Goal: Transaction & Acquisition: Obtain resource

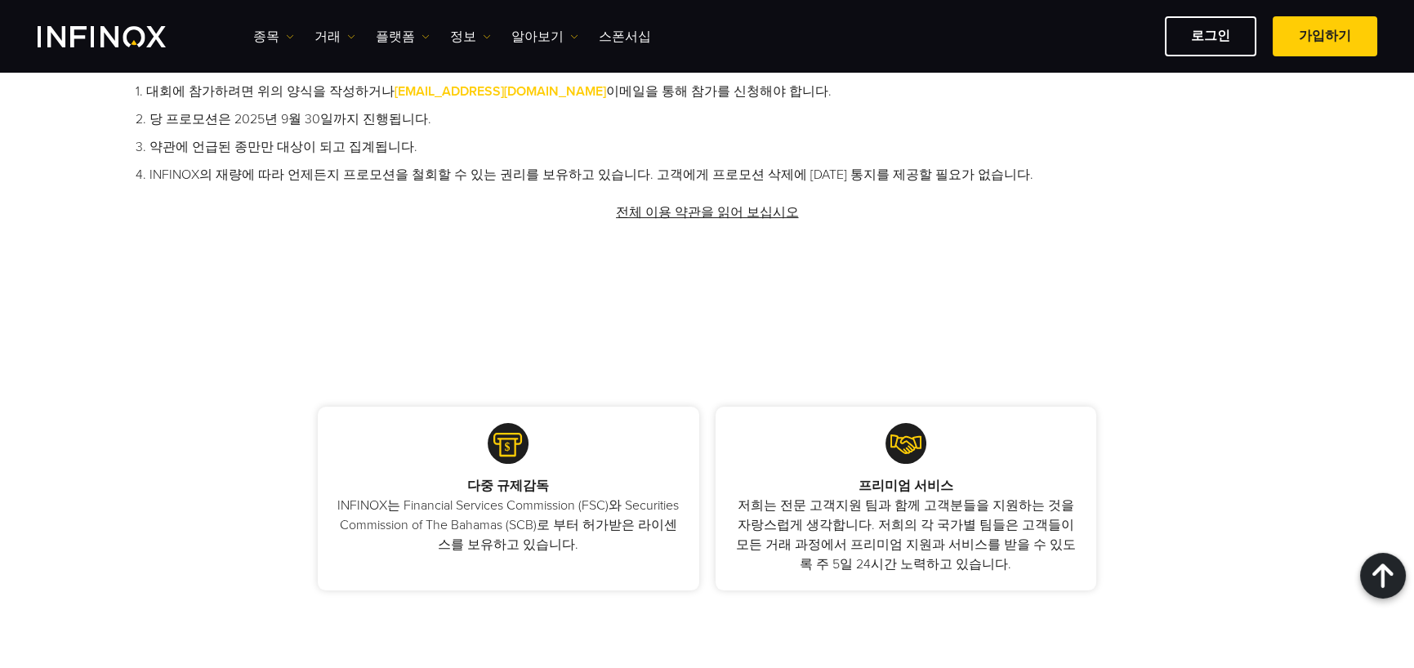
scroll to position [1062, 0]
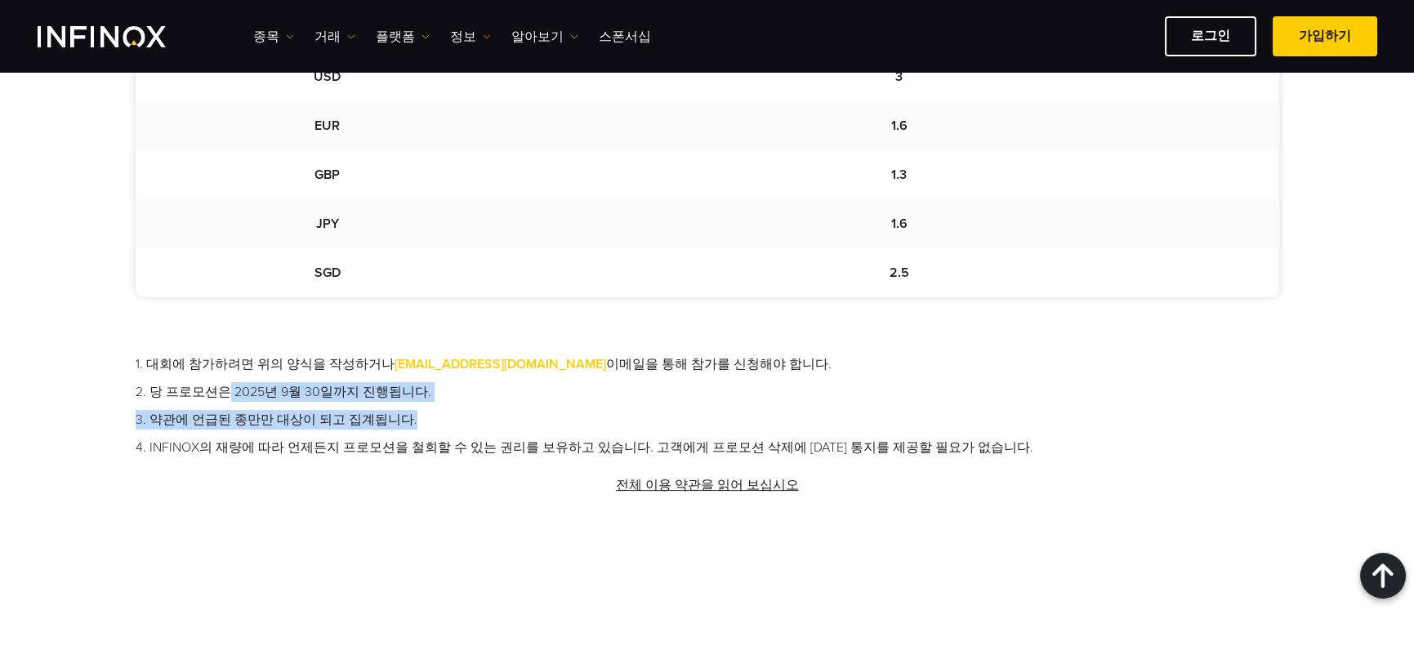
drag, startPoint x: 226, startPoint y: 394, endPoint x: 472, endPoint y: 446, distance: 251.4
click at [483, 406] on ul "1. 대회에 참가하려면 위의 양식을 작성하거나 promotions@infinox.com 이메일을 통해 참가를 신청해야 합니다. 2. 당 프로모…" at bounding box center [708, 405] width 1144 height 103
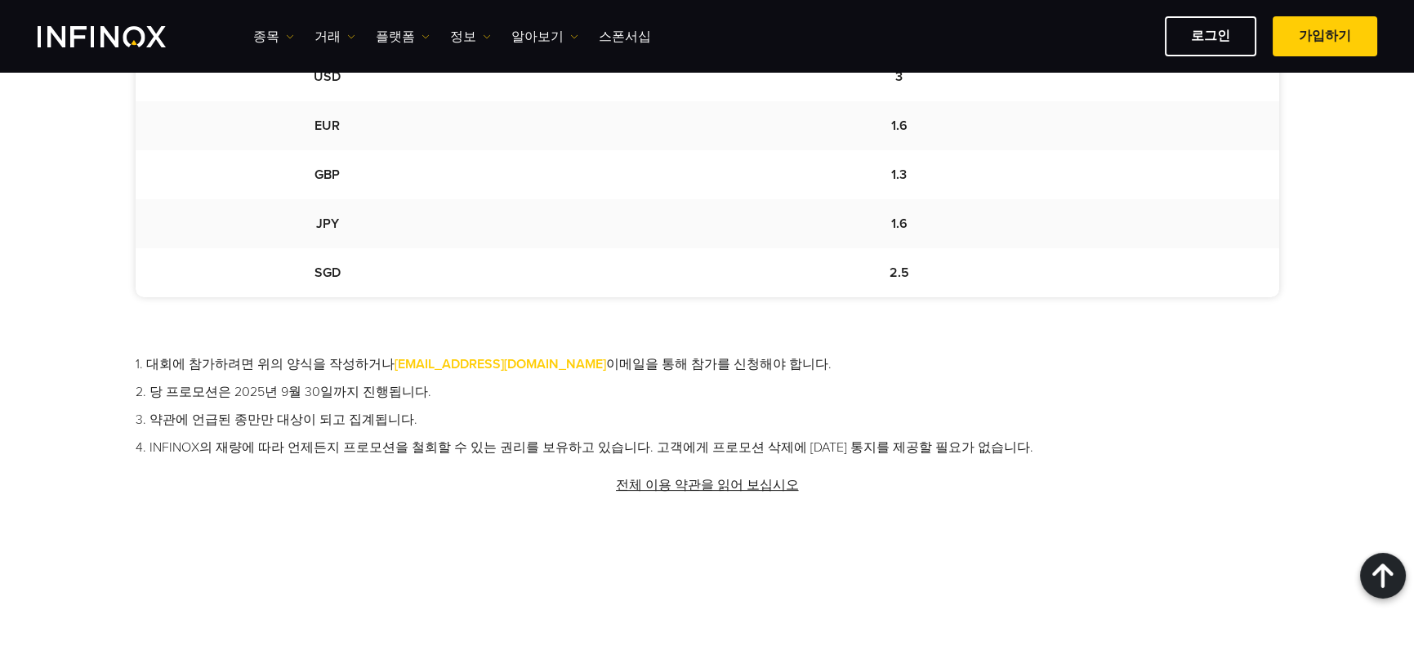
click at [458, 465] on div "1. 대회에 참가하려면 위의 양식을 작성하거나 promotions@infinox.com 이메일을 통해 참가를 신청해야 합니다. 2. 당 프로모…" at bounding box center [708, 432] width 1144 height 157
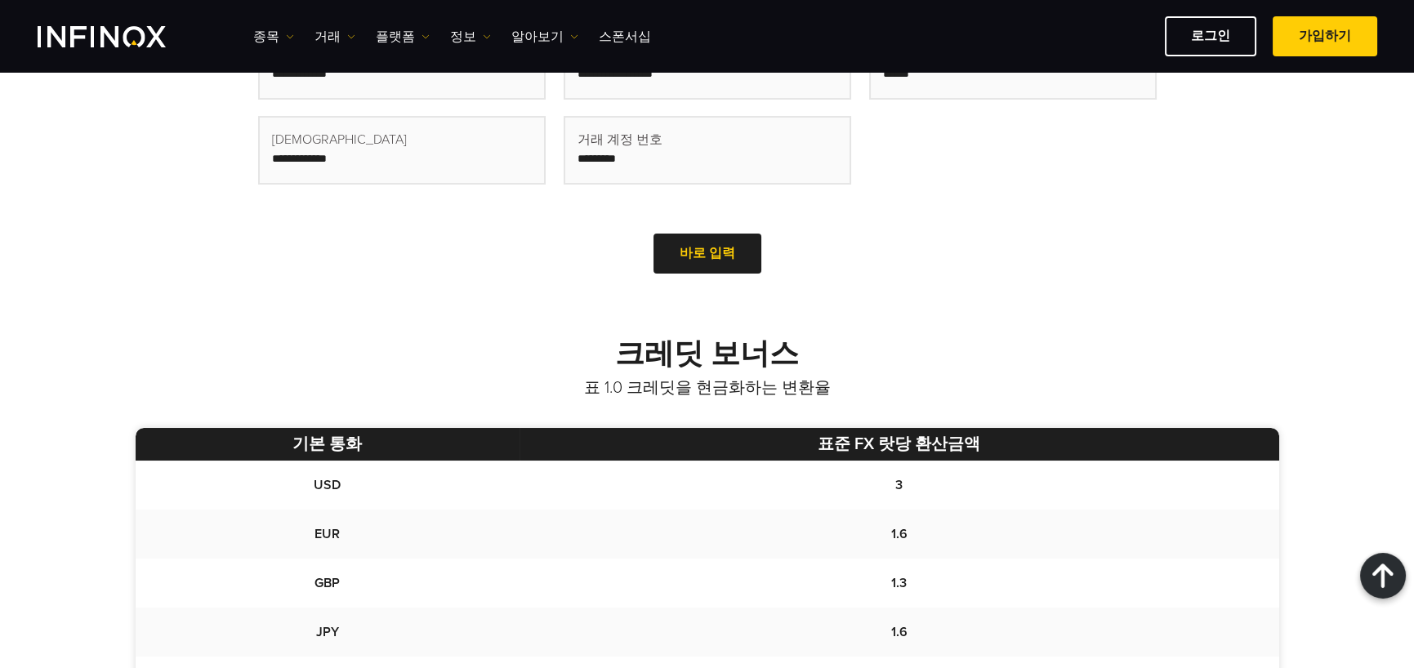
scroll to position [327, 0]
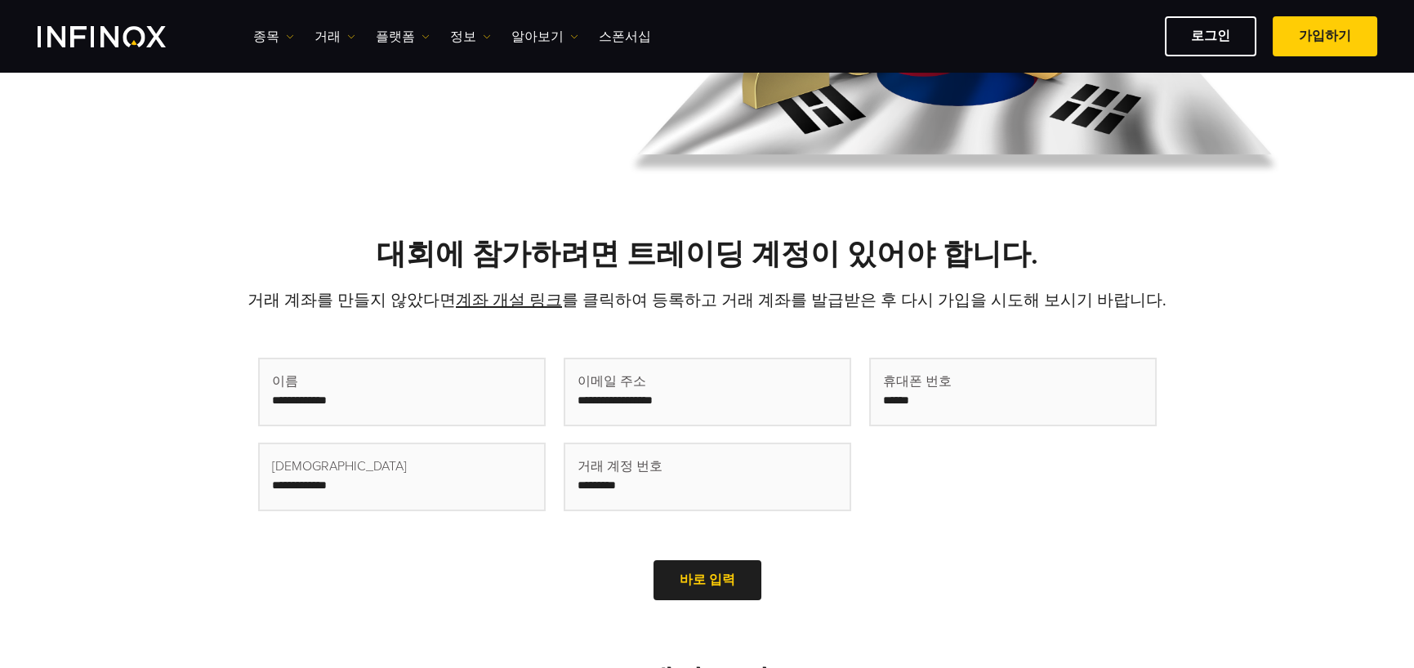
click at [101, 33] on img "INFINOX Logo" at bounding box center [102, 36] width 128 height 21
